Goal: Information Seeking & Learning: Find specific fact

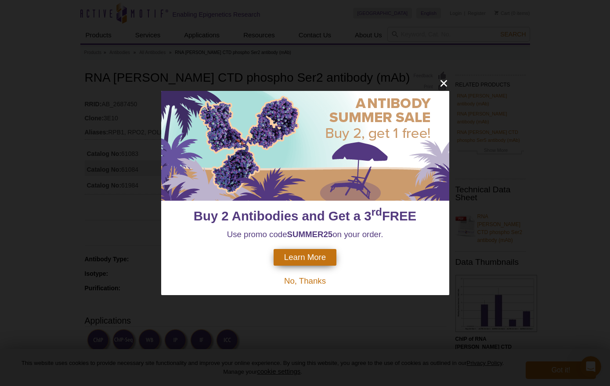
click at [315, 279] on span "No, Thanks" at bounding box center [305, 280] width 42 height 9
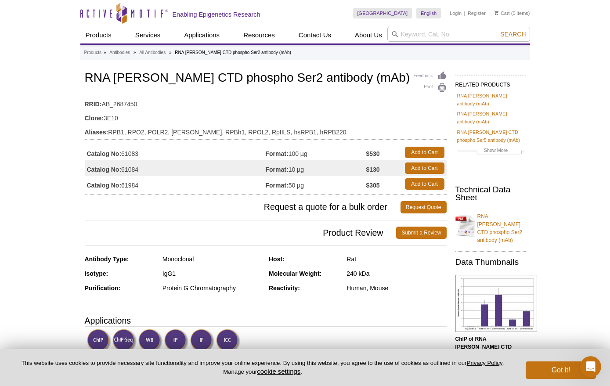
click at [193, 221] on hr at bounding box center [266, 220] width 362 height 0
click at [429, 35] on input "search" at bounding box center [459, 34] width 143 height 15
type input "E2F1"
click at [498, 30] on button "Search" at bounding box center [513, 34] width 31 height 8
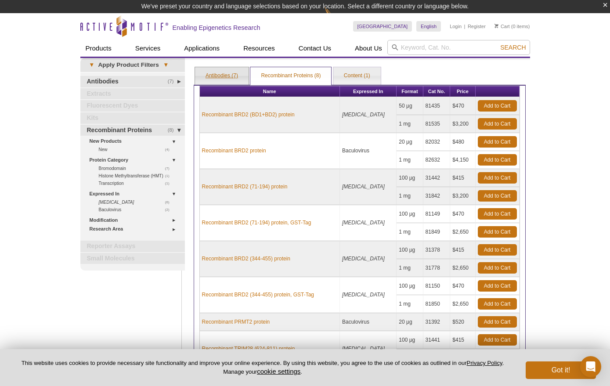
click at [219, 72] on link "Antibodies (7)" at bounding box center [222, 76] width 54 height 18
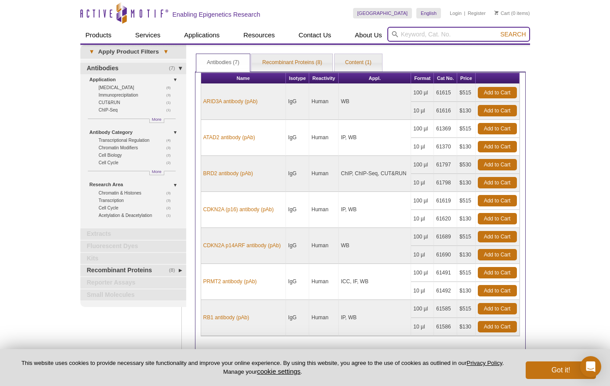
click at [414, 36] on input "search" at bounding box center [459, 34] width 143 height 15
type input "E2F1"
click at [498, 30] on button "Search" at bounding box center [513, 34] width 31 height 8
